Goal: Find specific page/section: Find specific page/section

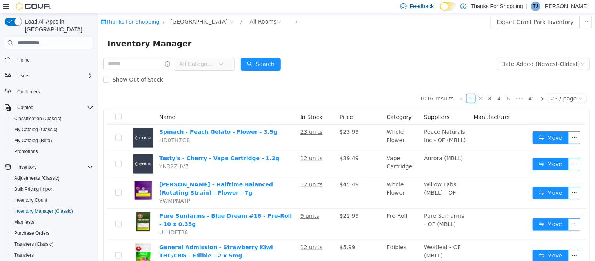
scroll to position [87, 0]
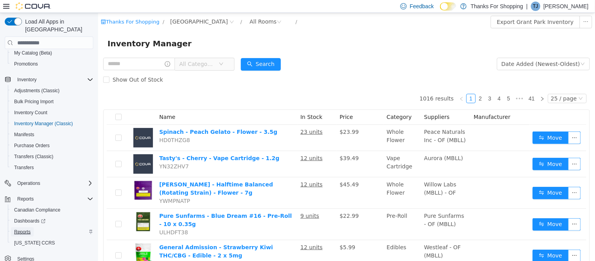
click at [26, 229] on span "Reports" at bounding box center [22, 232] width 16 height 6
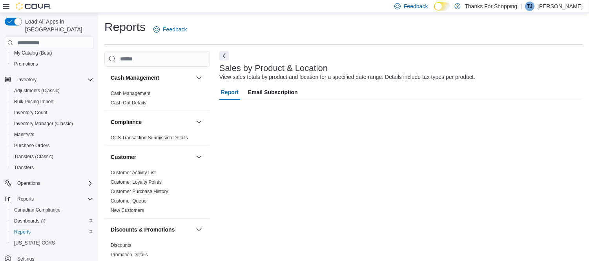
scroll to position [70, 0]
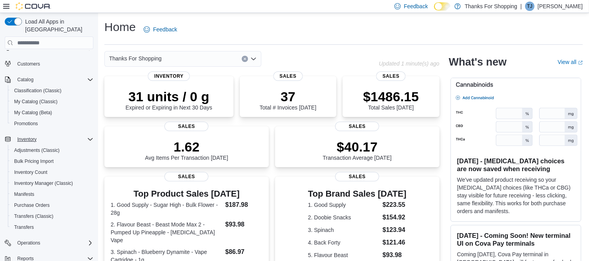
scroll to position [44, 0]
